Goal: Complete application form

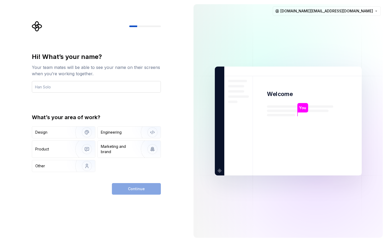
click at [68, 87] on input "text" at bounding box center [96, 87] width 129 height 12
type input "Nsikan"
click at [49, 132] on div "Design" at bounding box center [51, 132] width 33 height 5
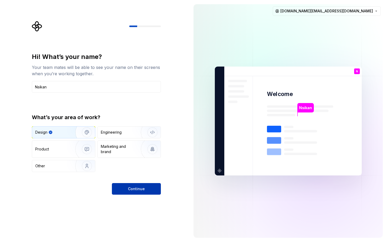
click at [133, 190] on span "Continue" at bounding box center [136, 188] width 17 height 5
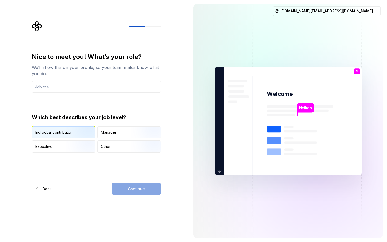
click at [84, 130] on img "button" at bounding box center [83, 138] width 34 height 35
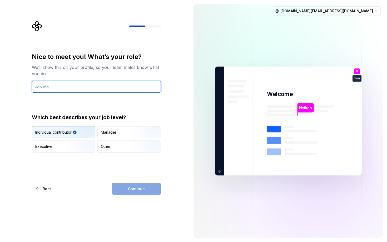
click at [82, 87] on input "text" at bounding box center [96, 87] width 129 height 12
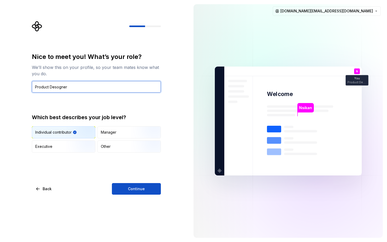
click at [58, 88] on input "Product Desogner" at bounding box center [96, 87] width 129 height 12
type input "Product Designer"
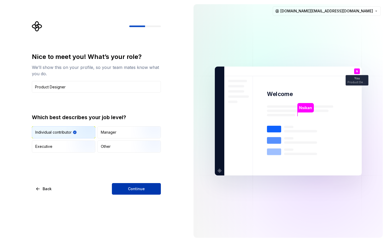
click at [128, 183] on button "Continue" at bounding box center [136, 189] width 49 height 12
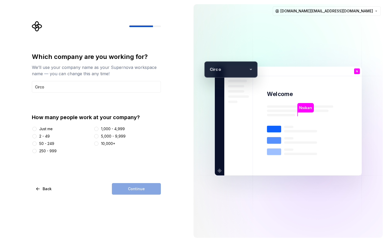
type input "Circo"
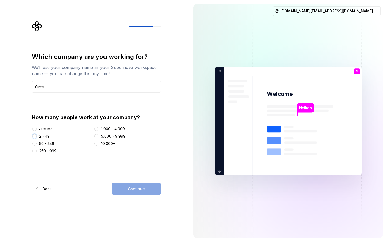
click at [35, 138] on button "2 - 49" at bounding box center [34, 136] width 4 height 4
click at [137, 190] on span "Continue" at bounding box center [136, 188] width 17 height 5
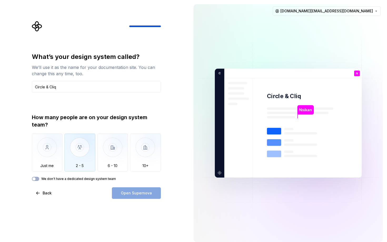
type input "Circle & Cliq"
click at [83, 153] on img "button" at bounding box center [79, 151] width 31 height 35
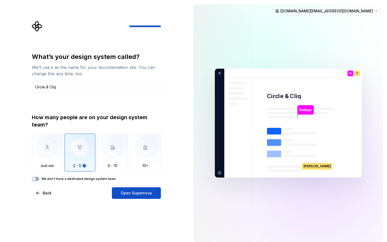
click at [40, 178] on div "We don't have a dedicated design system team" at bounding box center [96, 179] width 129 height 4
click at [35, 178] on span "button" at bounding box center [33, 178] width 3 height 3
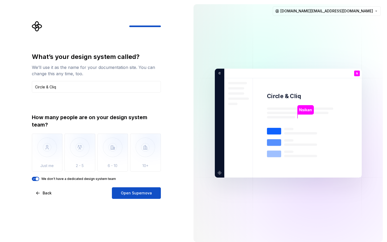
click at [35, 178] on icon "button" at bounding box center [34, 178] width 4 height 3
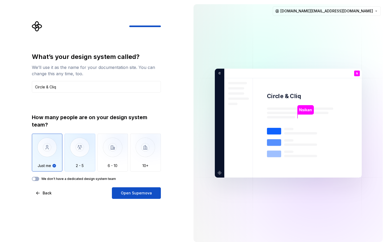
click at [84, 162] on img "button" at bounding box center [79, 151] width 31 height 35
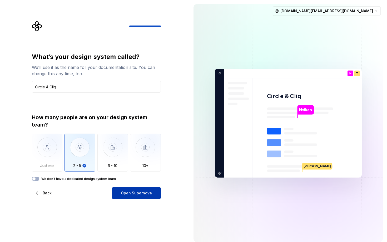
click at [142, 197] on button "Open Supernova" at bounding box center [136, 193] width 49 height 12
